Goal: Task Accomplishment & Management: Manage account settings

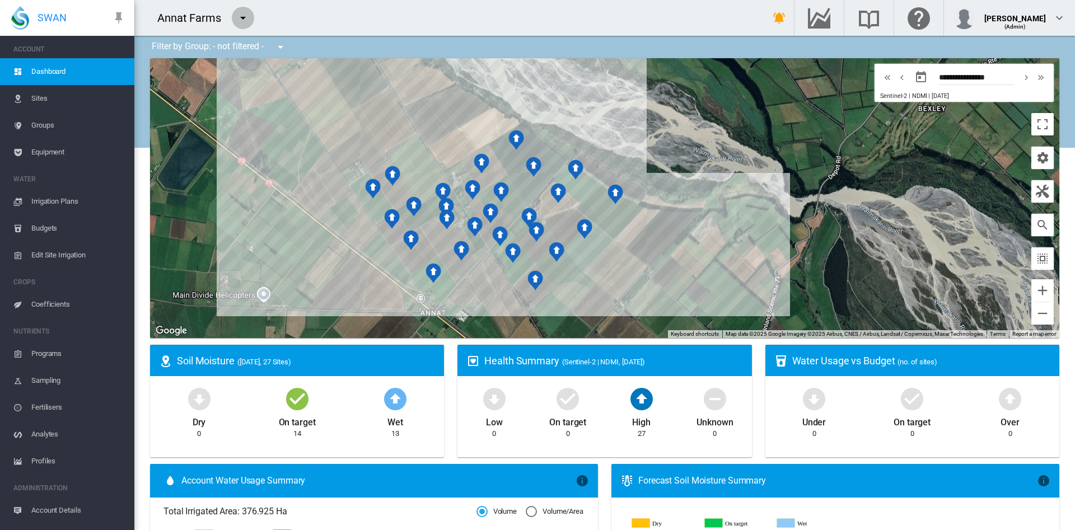
click at [242, 17] on md-icon "icon-menu-down" at bounding box center [242, 17] width 13 height 13
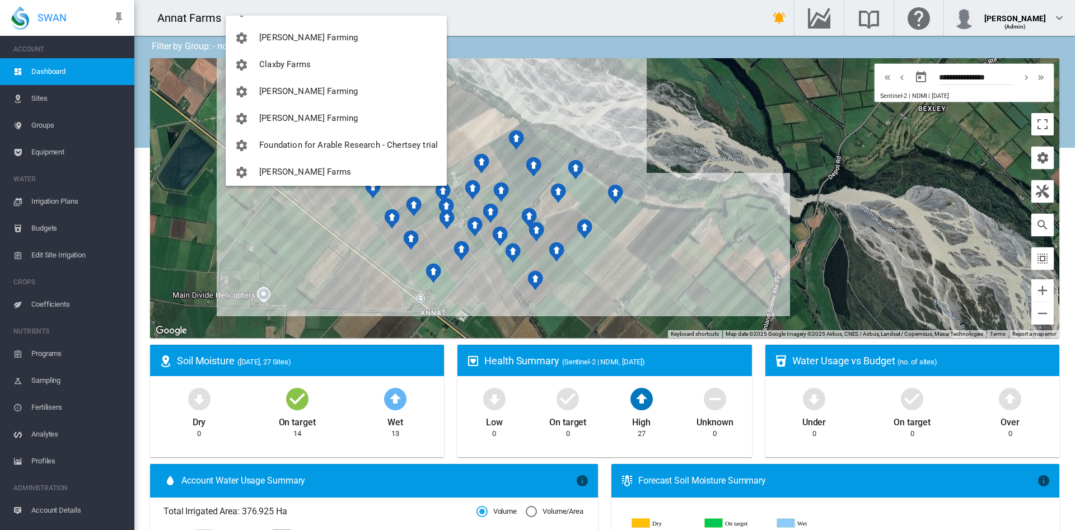
scroll to position [72, 0]
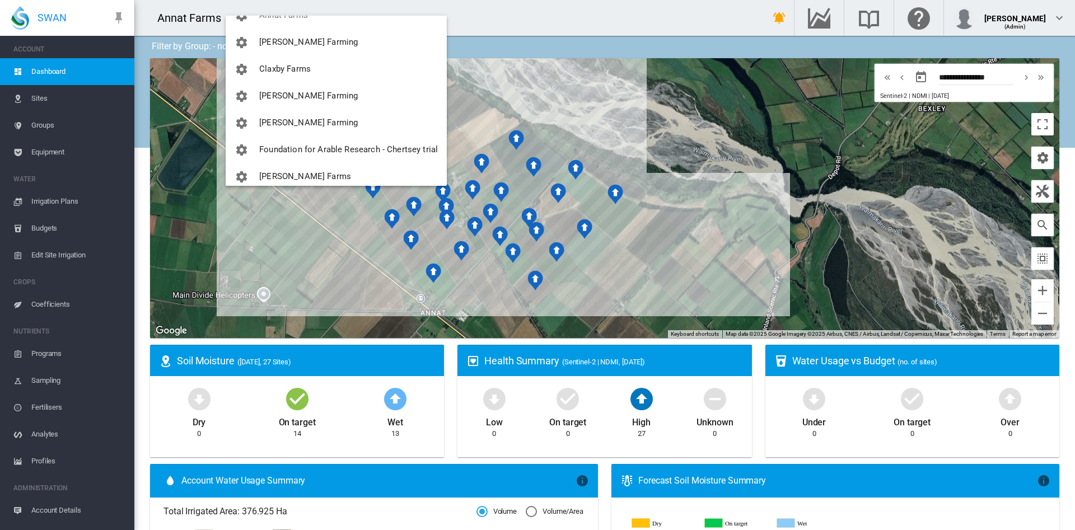
click at [624, 21] on md-backdrop at bounding box center [537, 265] width 1075 height 530
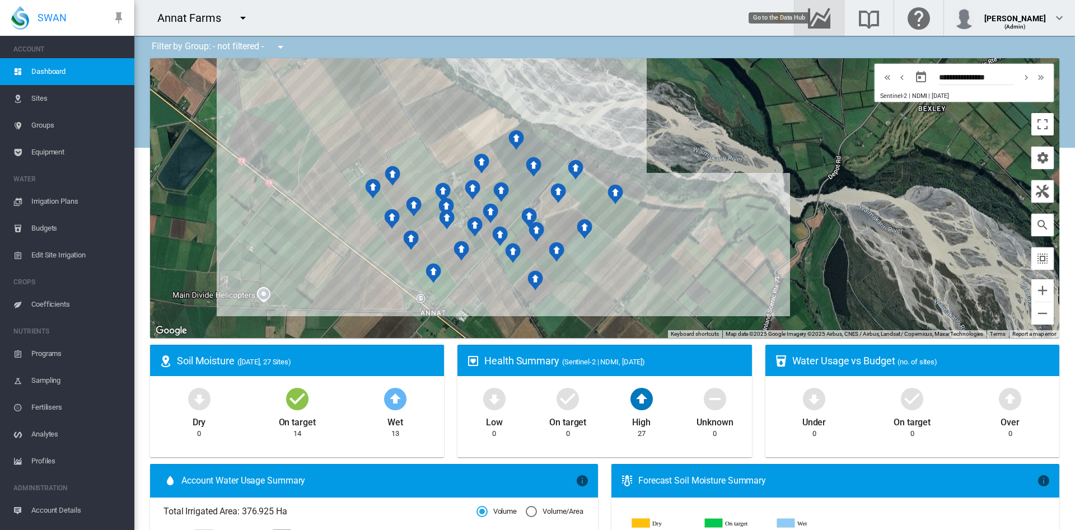
click at [832, 15] on md-icon "Go to the Data Hub" at bounding box center [818, 17] width 27 height 13
click at [826, 20] on md-icon "Go to the Data Hub" at bounding box center [818, 17] width 27 height 13
click at [243, 21] on md-icon "icon-menu-down" at bounding box center [242, 17] width 13 height 13
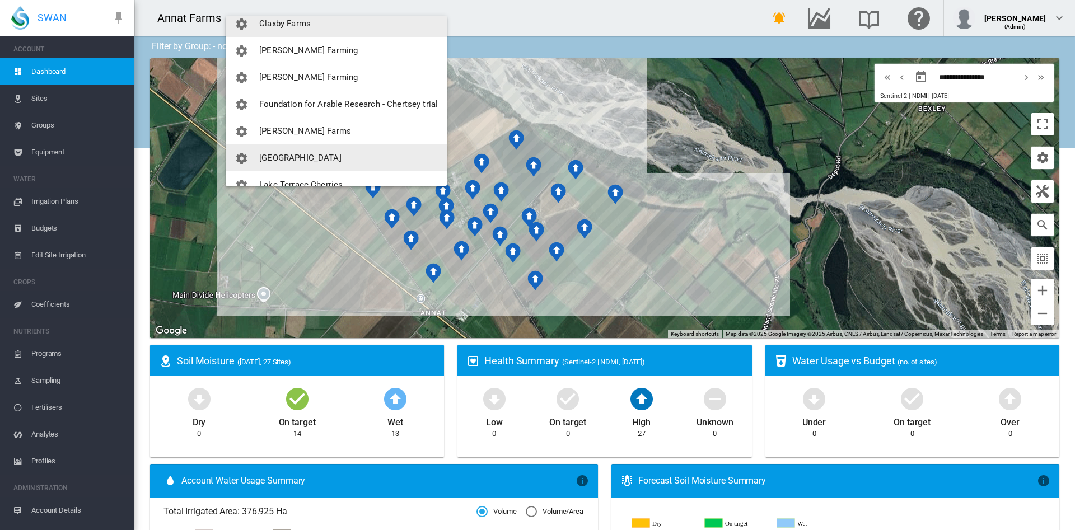
scroll to position [119, 0]
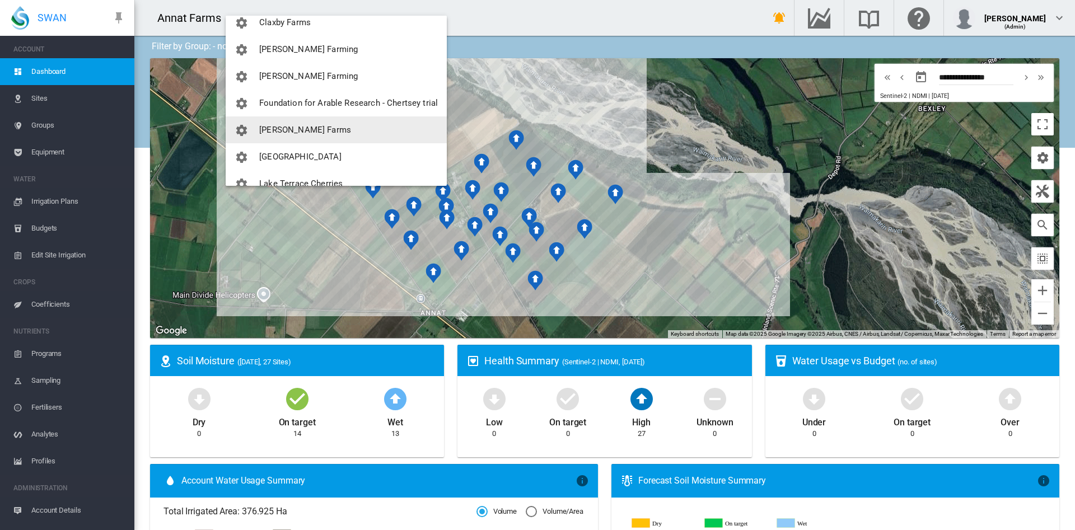
click at [304, 137] on button "[PERSON_NAME] Farms" at bounding box center [336, 129] width 221 height 27
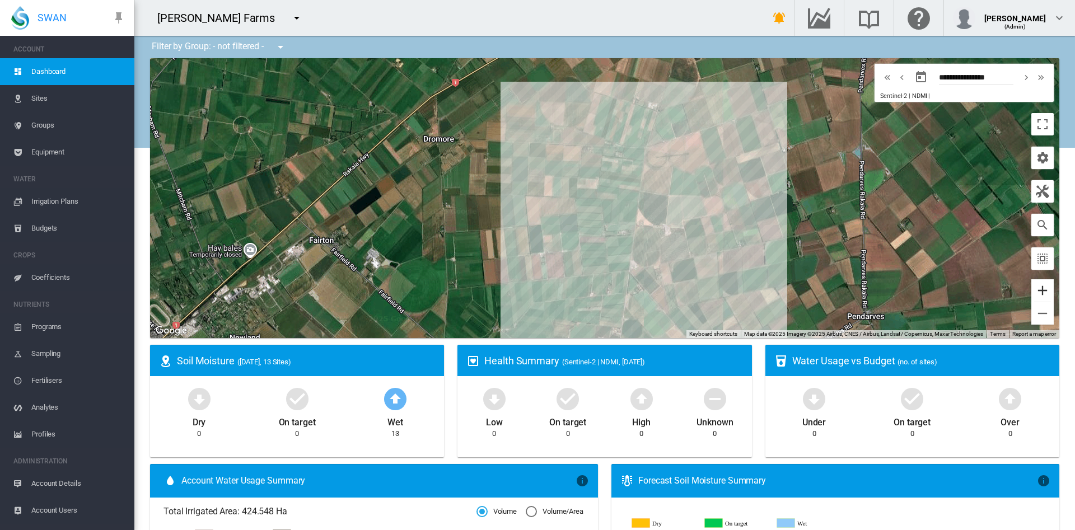
click at [1031, 296] on button "Zoom in" at bounding box center [1042, 290] width 22 height 22
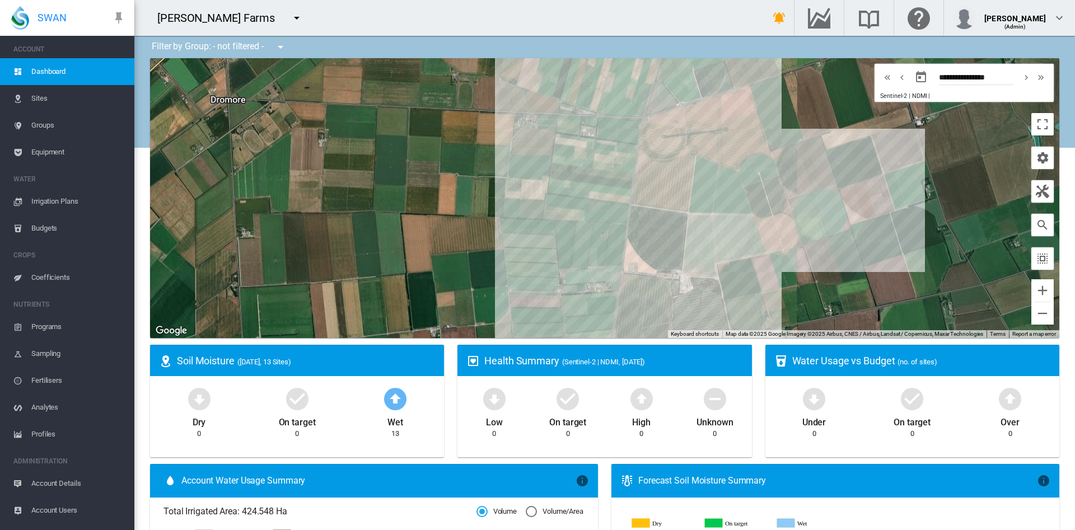
drag, startPoint x: 951, startPoint y: 245, endPoint x: 904, endPoint y: 265, distance: 51.1
click at [904, 265] on div at bounding box center [604, 198] width 909 height 280
click at [1031, 298] on button "Zoom in" at bounding box center [1042, 290] width 22 height 22
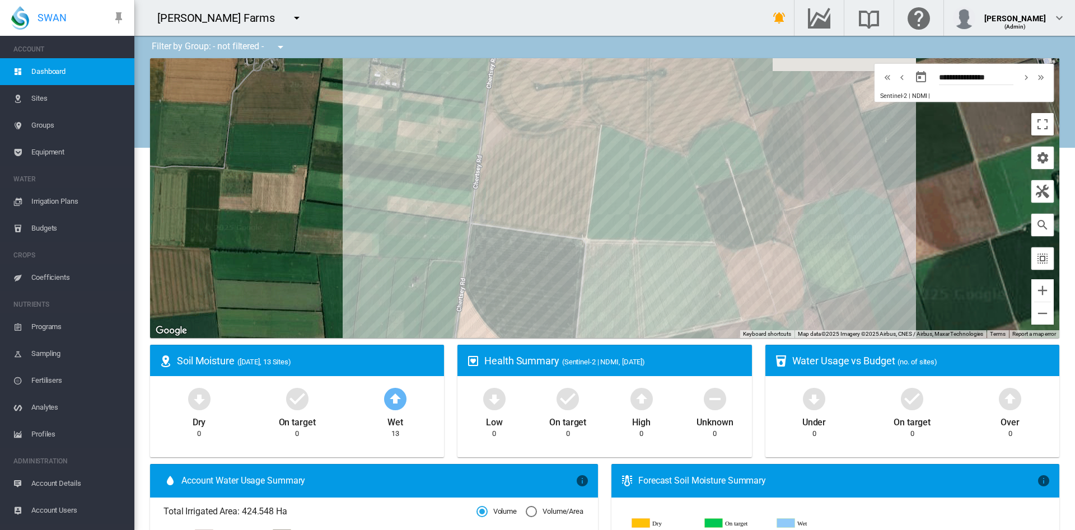
drag, startPoint x: 841, startPoint y: 238, endPoint x: 623, endPoint y: 240, distance: 217.2
click at [623, 240] on div at bounding box center [604, 198] width 909 height 280
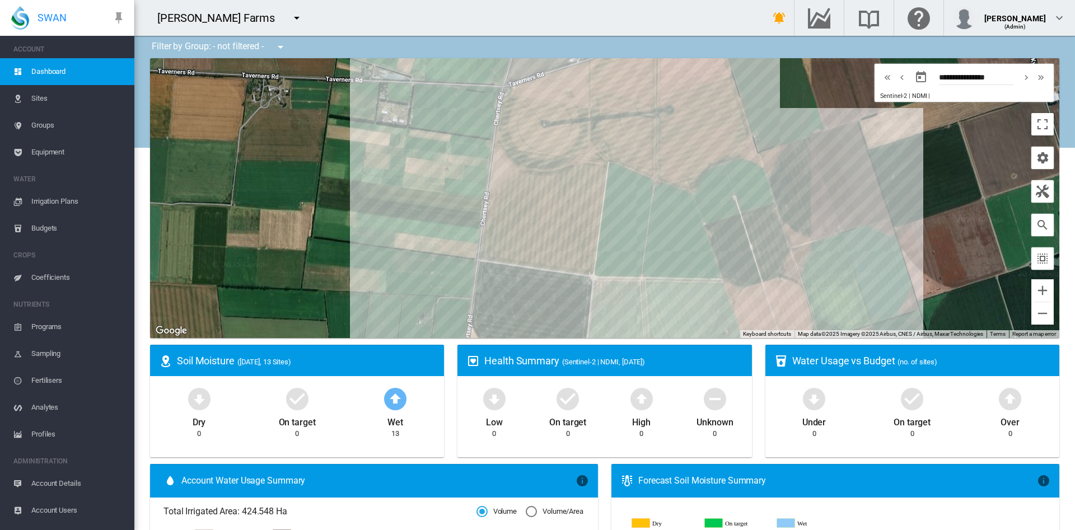
drag, startPoint x: 811, startPoint y: 163, endPoint x: 907, endPoint y: 266, distance: 140.6
click at [907, 266] on div at bounding box center [604, 198] width 909 height 280
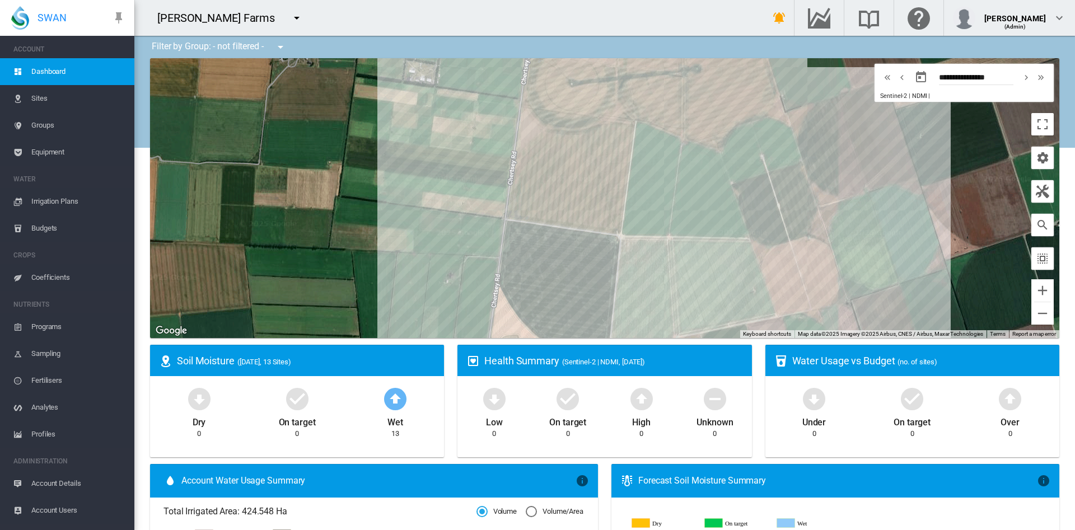
drag, startPoint x: 865, startPoint y: 285, endPoint x: 858, endPoint y: 242, distance: 43.7
click at [879, 229] on div at bounding box center [604, 198] width 909 height 280
click at [1031, 291] on button "Zoom in" at bounding box center [1042, 290] width 22 height 22
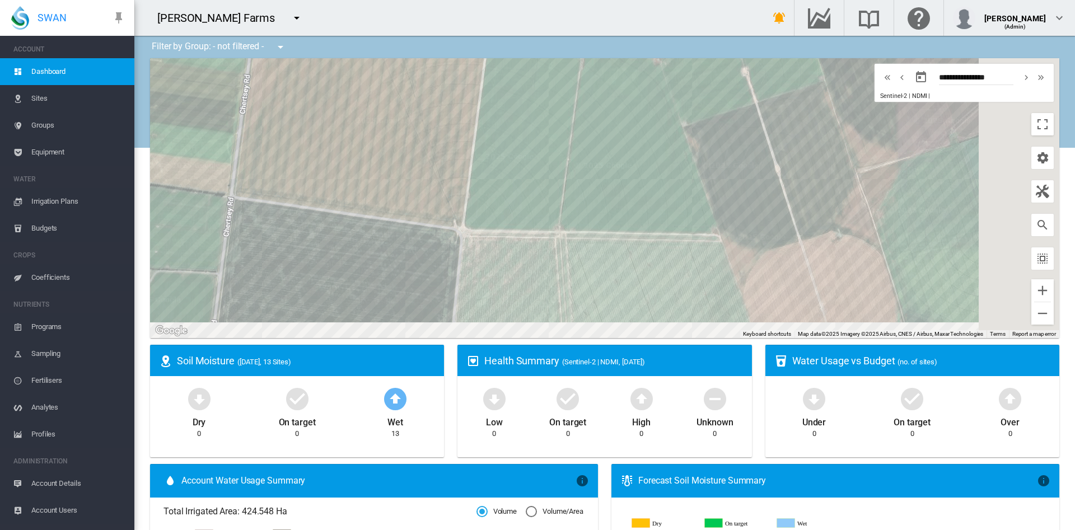
drag, startPoint x: 871, startPoint y: 240, endPoint x: 669, endPoint y: 170, distance: 213.8
click at [669, 170] on div at bounding box center [604, 198] width 909 height 280
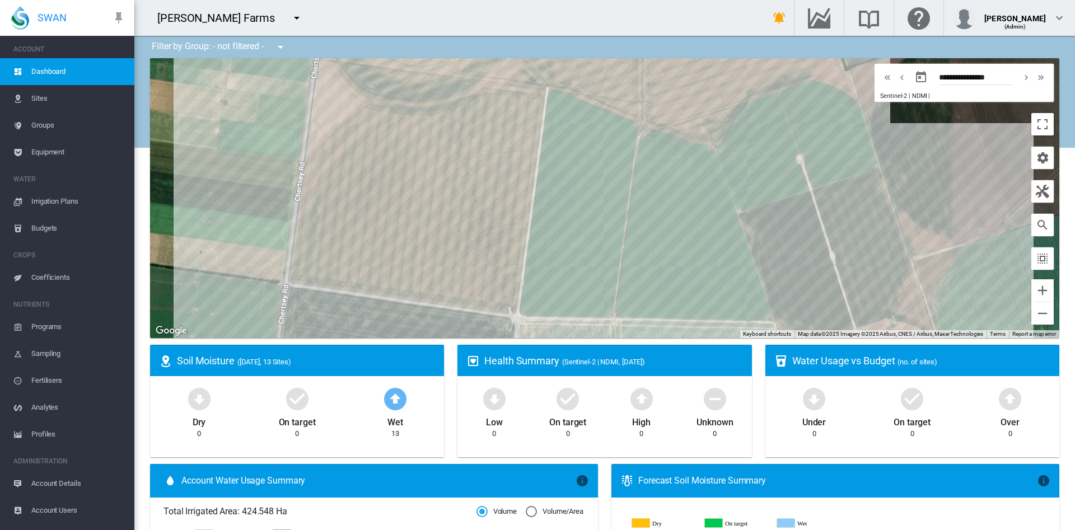
drag, startPoint x: 738, startPoint y: 127, endPoint x: 805, endPoint y: 240, distance: 131.2
click at [805, 240] on div at bounding box center [604, 198] width 909 height 280
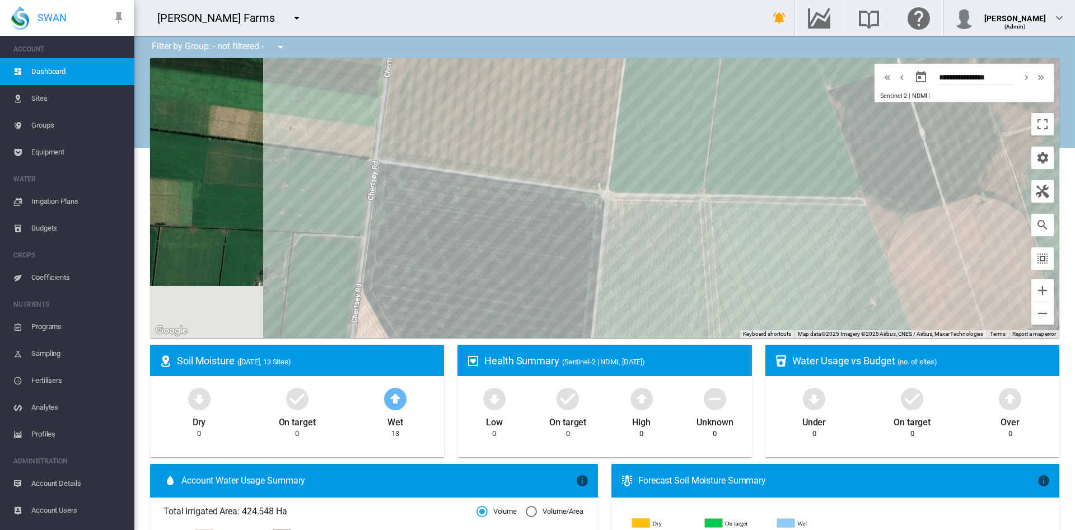
drag, startPoint x: 642, startPoint y: 269, endPoint x: 776, endPoint y: 83, distance: 228.5
click at [776, 83] on div at bounding box center [604, 198] width 909 height 280
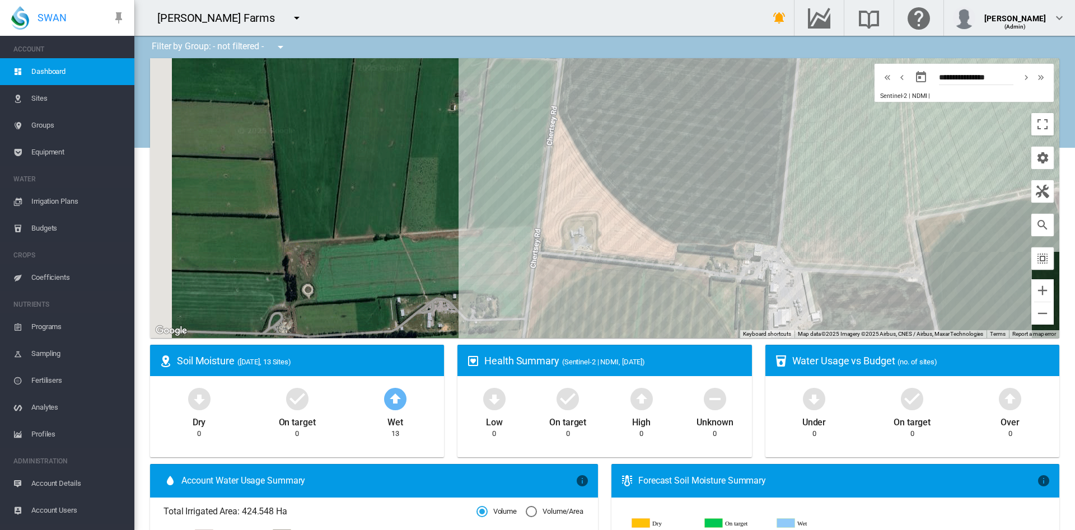
drag, startPoint x: 612, startPoint y: 219, endPoint x: 726, endPoint y: 74, distance: 184.4
click at [726, 74] on div at bounding box center [604, 198] width 909 height 280
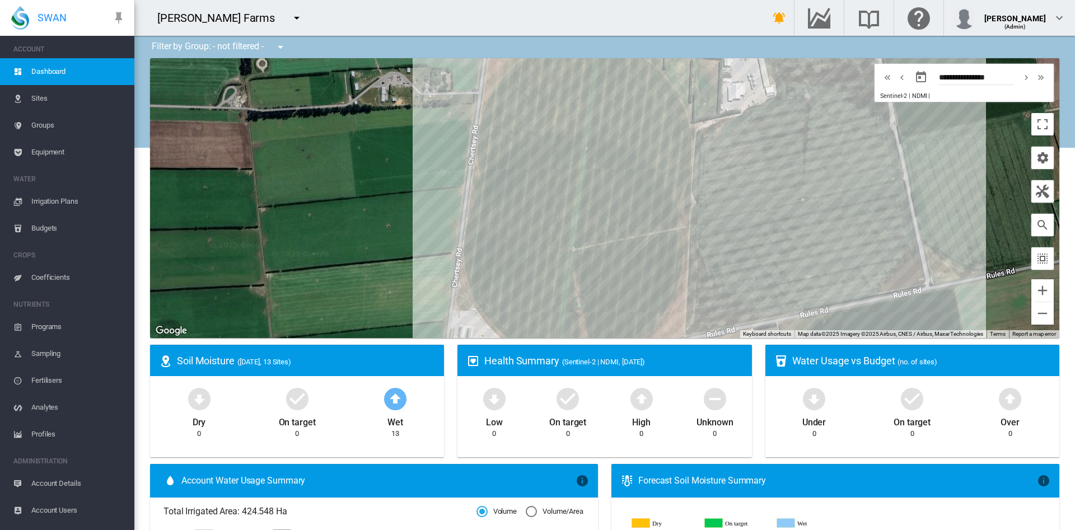
drag, startPoint x: 809, startPoint y: 238, endPoint x: 763, endPoint y: 162, distance: 89.2
click at [763, 162] on div at bounding box center [604, 198] width 909 height 280
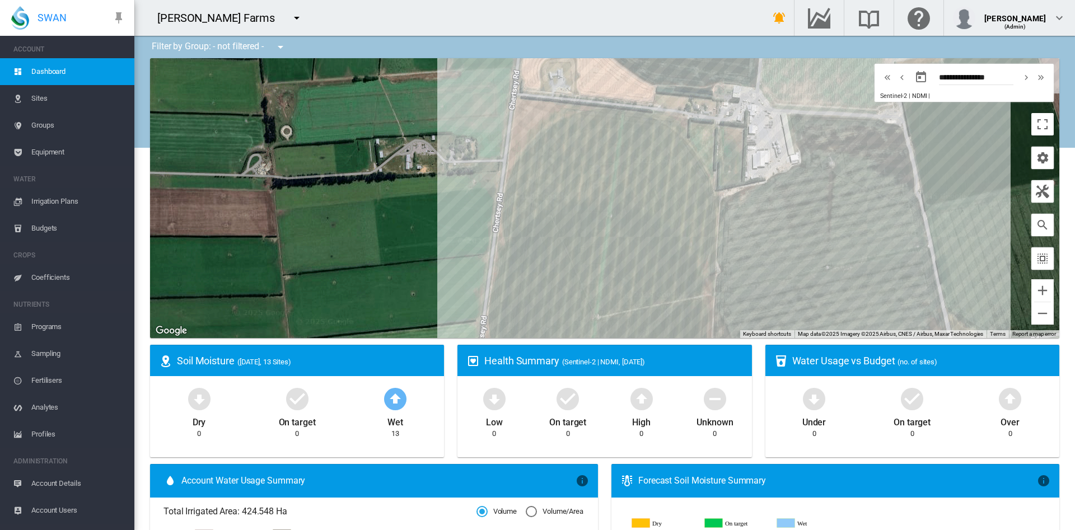
drag, startPoint x: 565, startPoint y: 199, endPoint x: 591, endPoint y: 270, distance: 75.8
click at [591, 270] on div at bounding box center [604, 198] width 909 height 280
click at [36, 273] on span "Coefficients" at bounding box center [78, 277] width 94 height 27
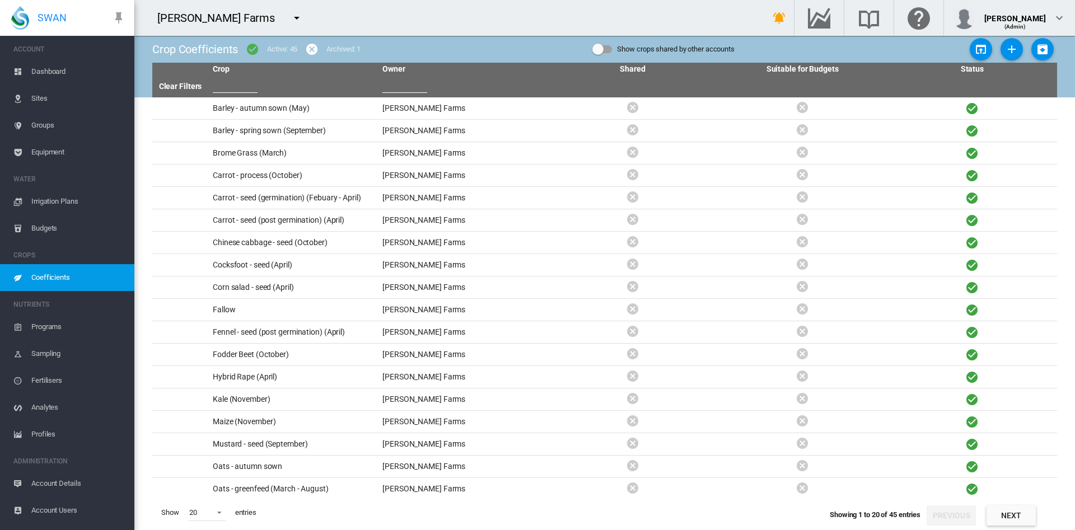
click at [70, 274] on span "Coefficients" at bounding box center [78, 277] width 94 height 27
click at [50, 72] on span "Dashboard" at bounding box center [78, 71] width 94 height 27
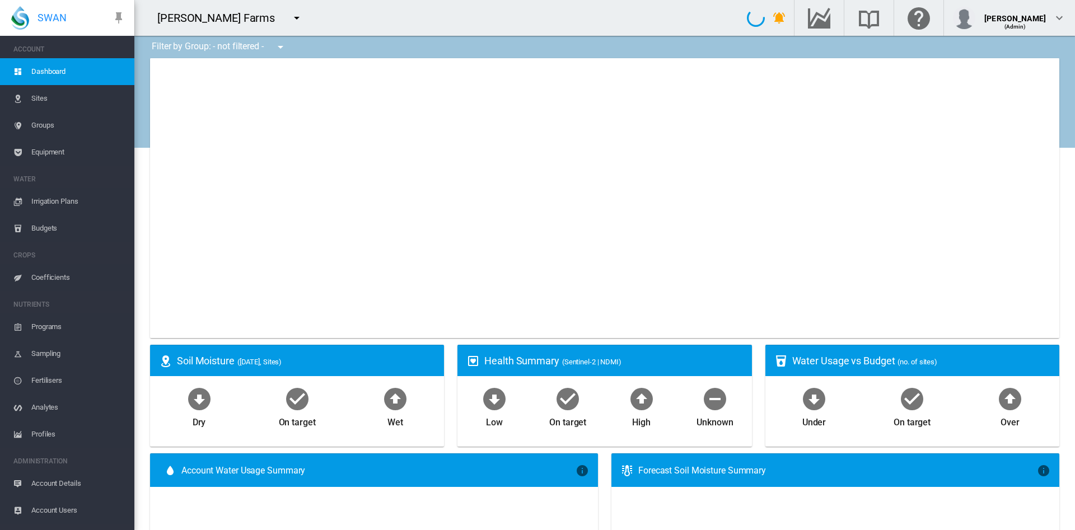
type input "**********"
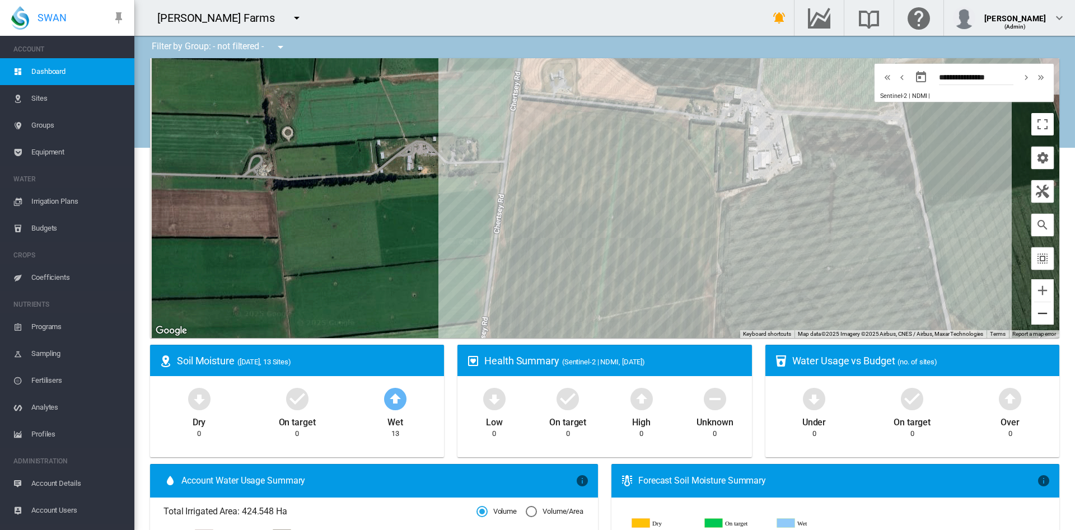
click at [1031, 316] on button "Zoom out" at bounding box center [1042, 313] width 22 height 22
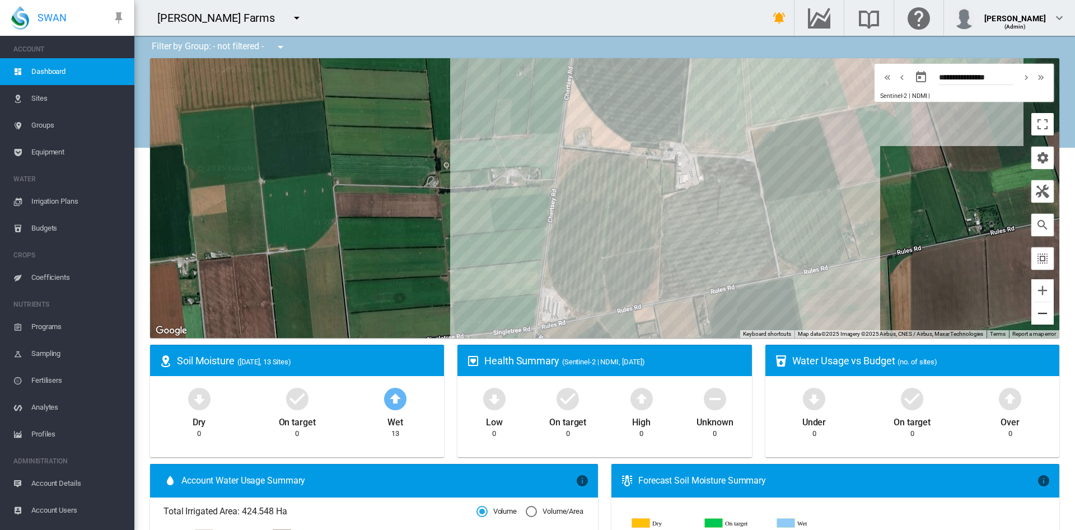
click at [1031, 316] on button "Zoom out" at bounding box center [1042, 313] width 22 height 22
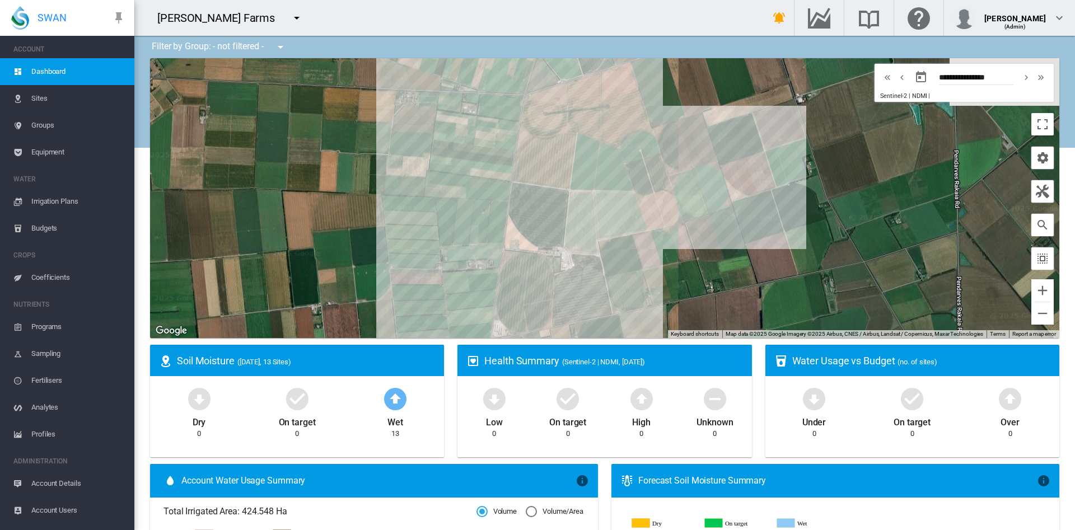
drag, startPoint x: 836, startPoint y: 208, endPoint x: 752, endPoint y: 288, distance: 116.4
click at [752, 288] on div at bounding box center [604, 198] width 909 height 280
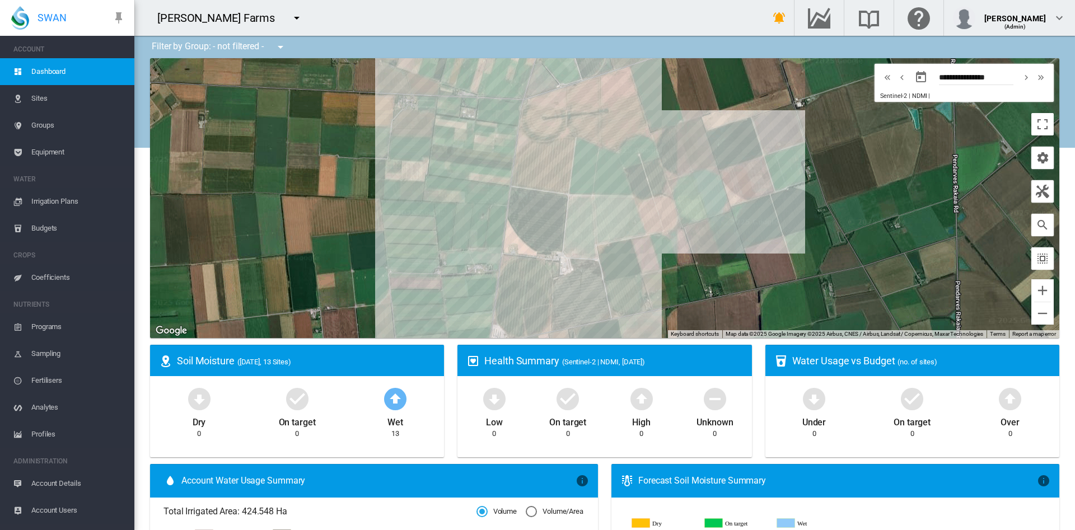
click at [290, 17] on md-icon "icon-menu-down" at bounding box center [296, 17] width 13 height 13
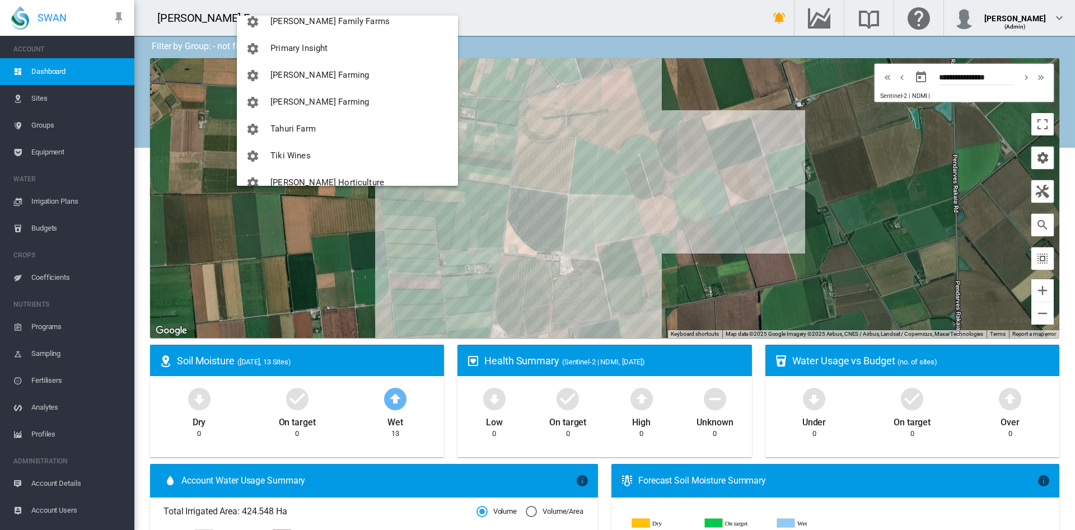
scroll to position [349, 0]
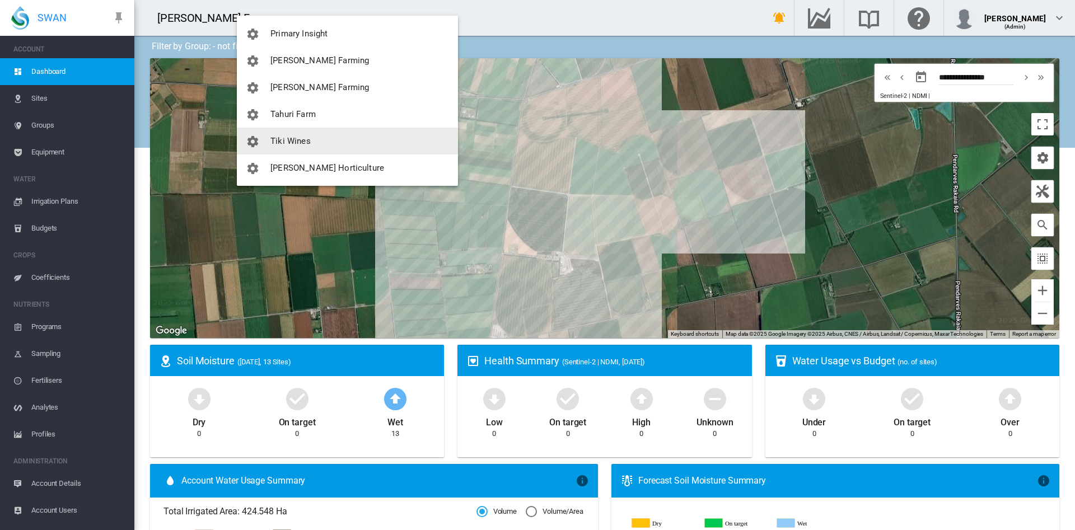
click at [303, 136] on span "Tiki Wines" at bounding box center [290, 141] width 40 height 10
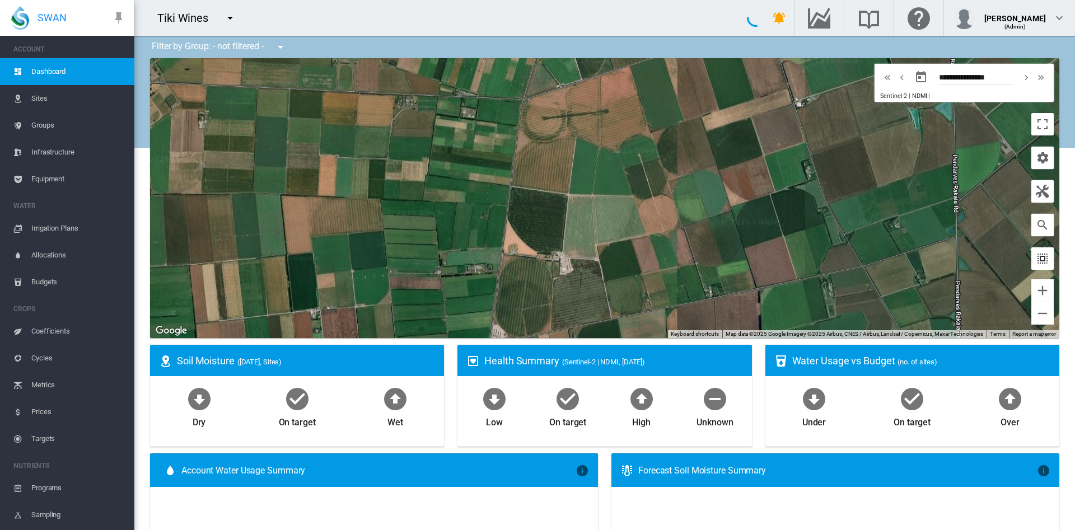
click at [1035, 252] on md-icon "icon-select-all" at bounding box center [1041, 258] width 13 height 13
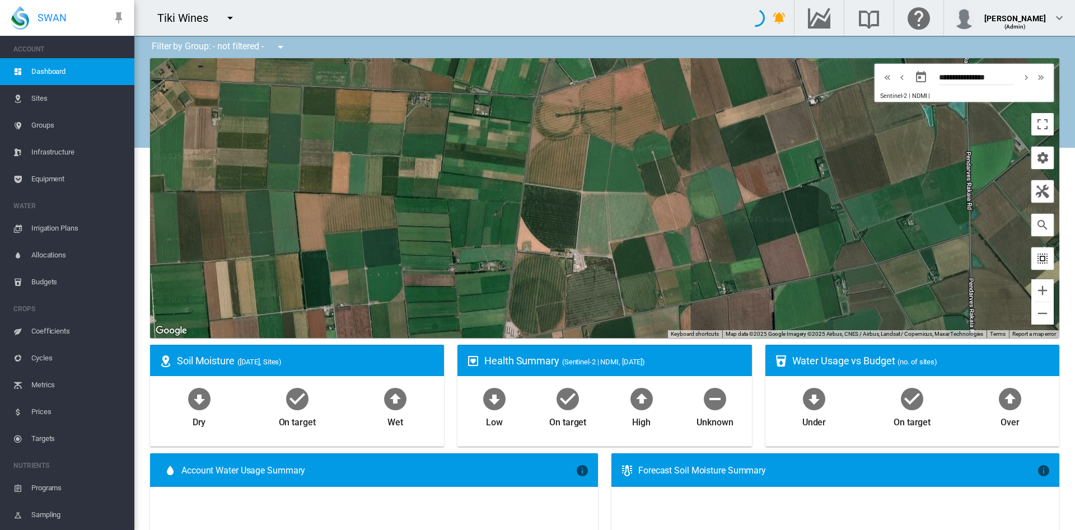
click at [1035, 252] on md-icon "icon-select-all" at bounding box center [1041, 258] width 13 height 13
click at [1035, 261] on md-icon "icon-select-all" at bounding box center [1041, 258] width 13 height 13
